Goal: Task Accomplishment & Management: Complete application form

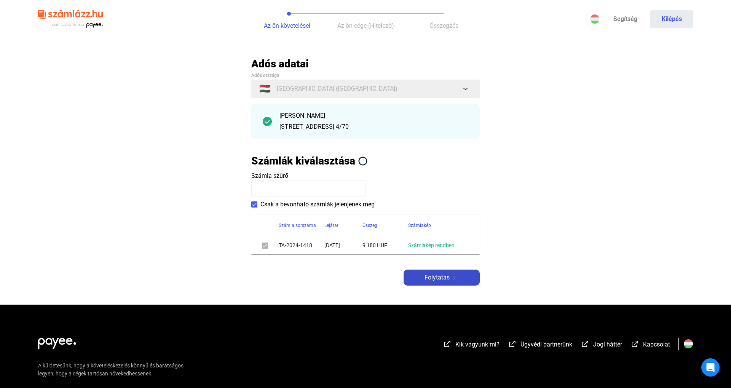
click at [417, 274] on div "Folytatás" at bounding box center [442, 277] width 72 height 9
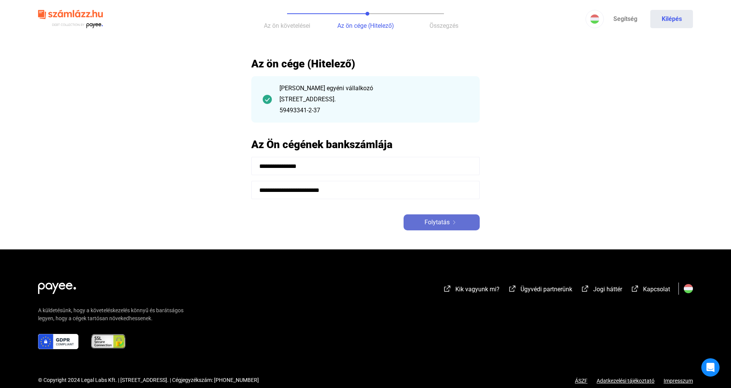
click at [441, 215] on button "Folytatás" at bounding box center [441, 222] width 76 height 16
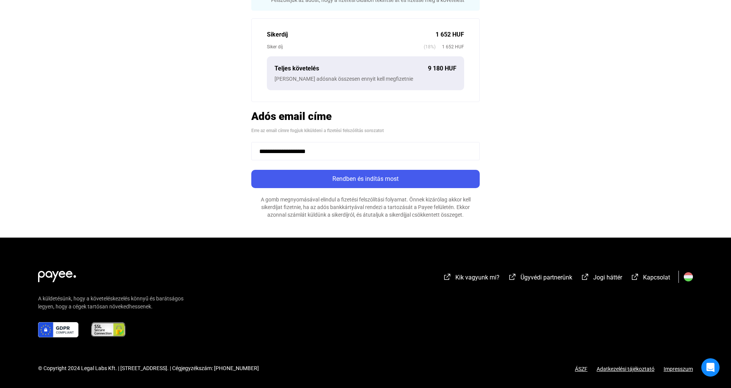
scroll to position [194, 0]
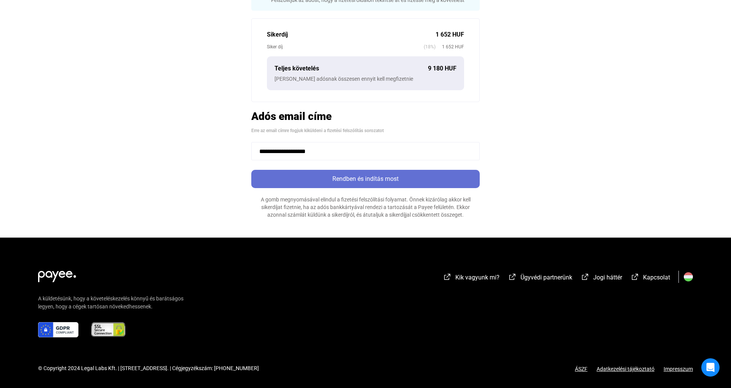
click at [404, 180] on div "Rendben és indítás most" at bounding box center [365, 178] width 224 height 9
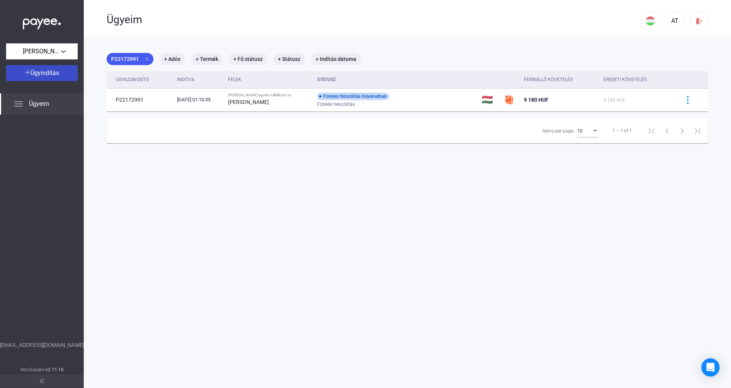
click at [54, 75] on span "Ügyindítás" at bounding box center [44, 72] width 29 height 7
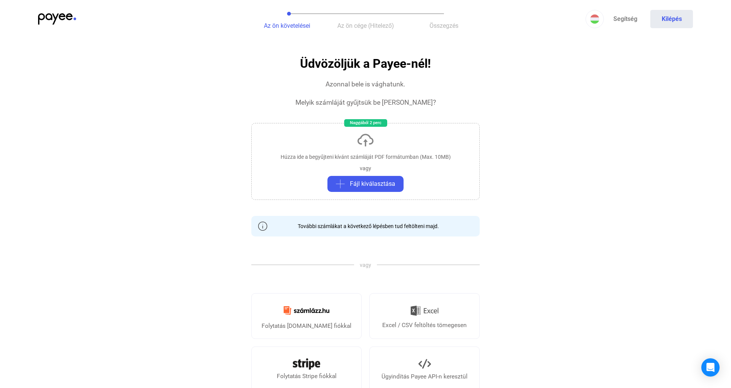
click at [351, 24] on span "Az ön cége (Hitelező)" at bounding box center [365, 25] width 57 height 7
click at [51, 14] on img at bounding box center [57, 18] width 38 height 11
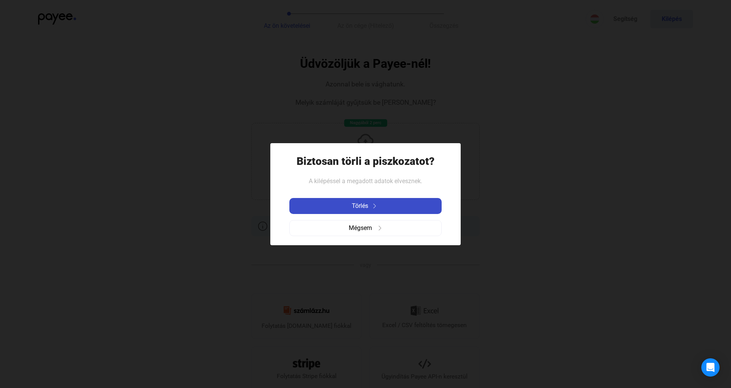
click at [376, 205] on img at bounding box center [374, 206] width 9 height 5
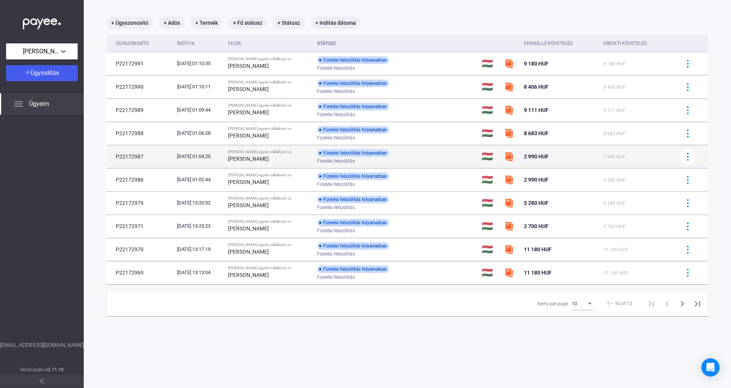
scroll to position [36, 0]
